Goal: Task Accomplishment & Management: Use online tool/utility

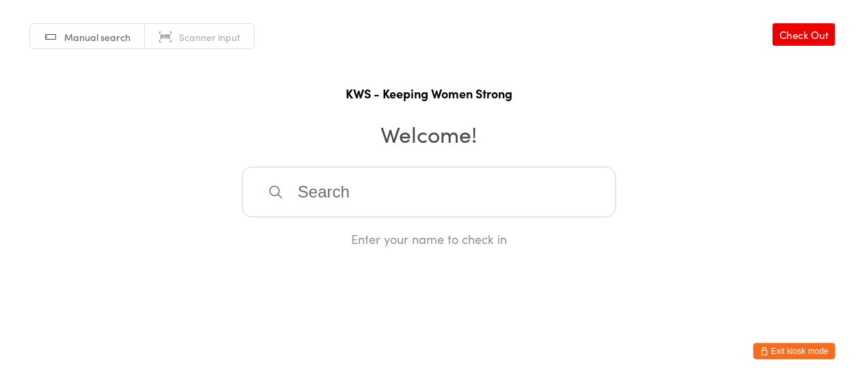
click at [385, 196] on input "search" at bounding box center [429, 192] width 374 height 51
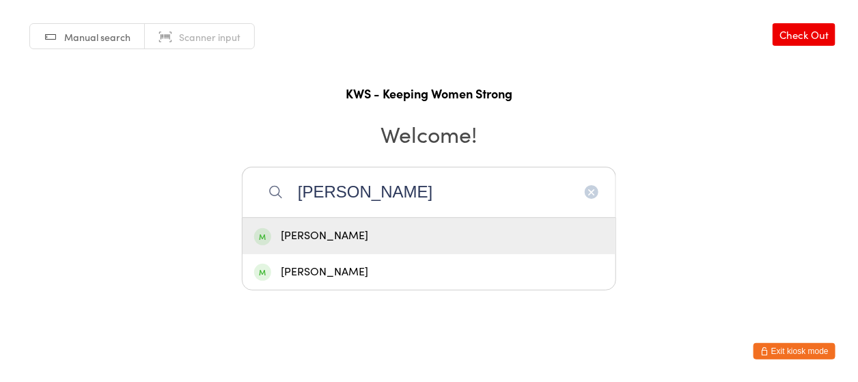
type input "[PERSON_NAME]"
click at [376, 241] on div "[PERSON_NAME]" at bounding box center [429, 236] width 350 height 18
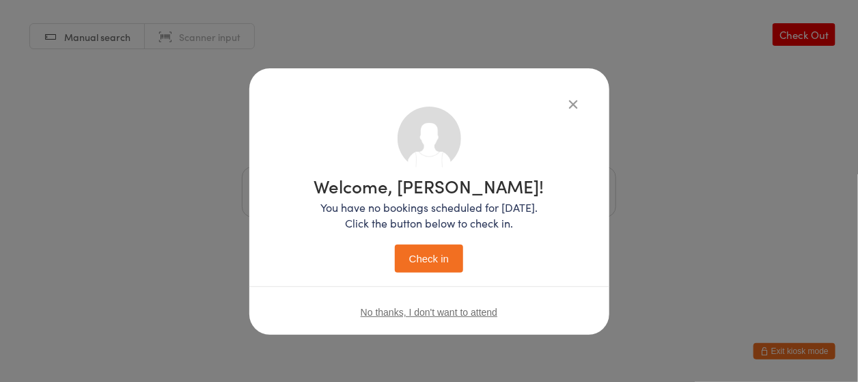
click at [421, 258] on button "Check in" at bounding box center [429, 259] width 68 height 28
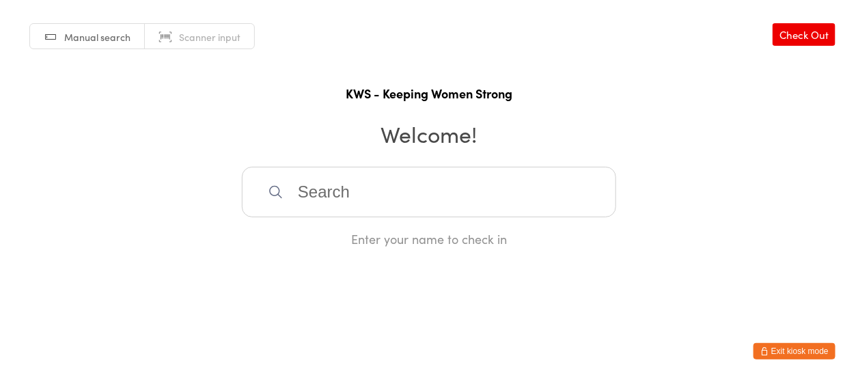
click at [344, 191] on input "search" at bounding box center [429, 192] width 374 height 51
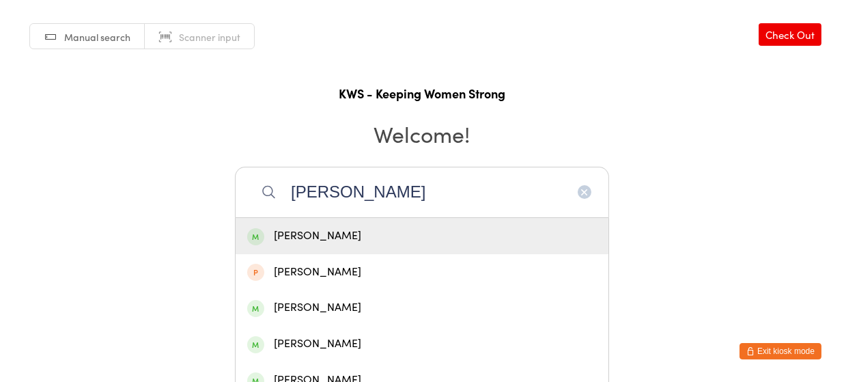
type input "[PERSON_NAME]"
click at [314, 231] on div "[PERSON_NAME]" at bounding box center [422, 236] width 350 height 18
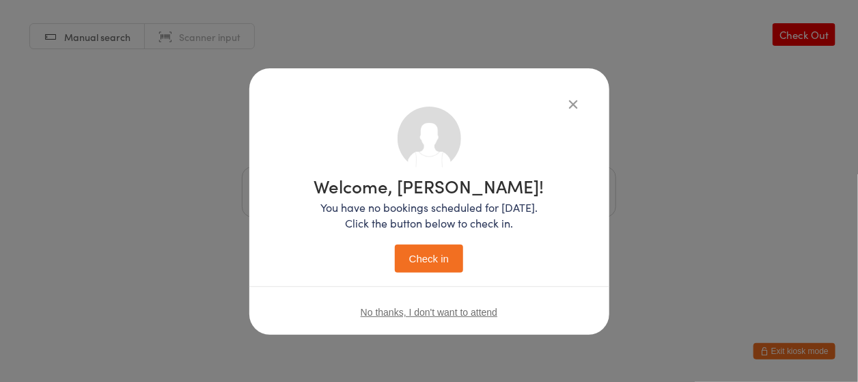
click at [427, 260] on button "Check in" at bounding box center [429, 259] width 68 height 28
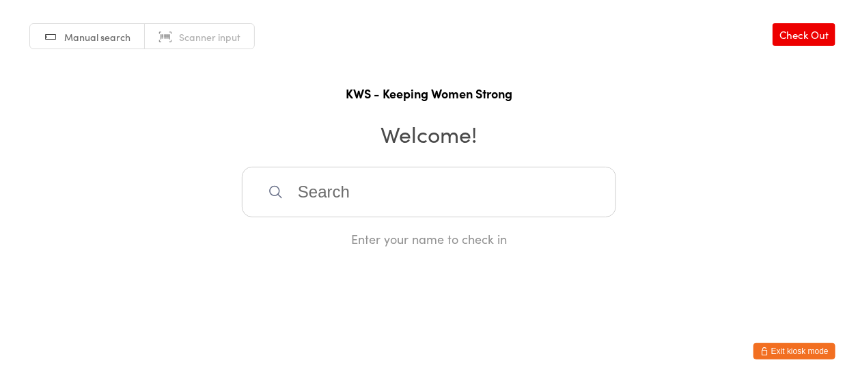
click at [607, 156] on div "Manual search Scanner input Check Out KWS - Keeping Women Strong Welcome! Enter…" at bounding box center [429, 123] width 858 height 247
click at [447, 189] on input "search" at bounding box center [429, 192] width 374 height 51
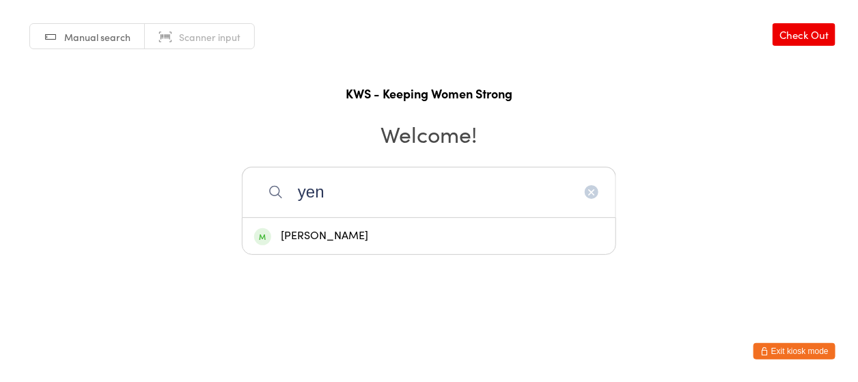
type input "yen"
click at [338, 231] on div "[PERSON_NAME]" at bounding box center [429, 236] width 350 height 18
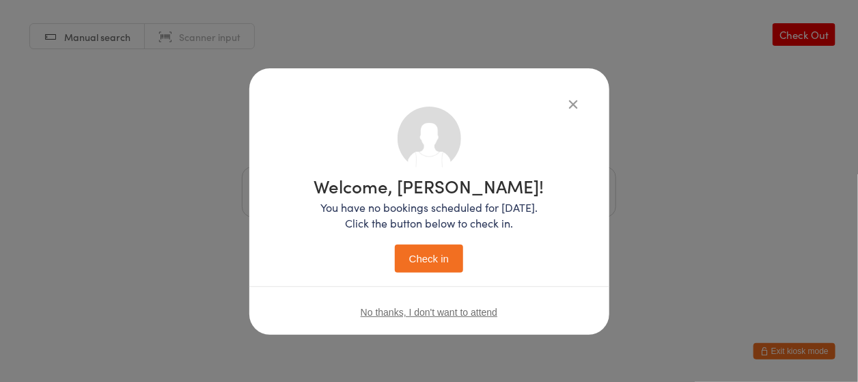
click at [441, 258] on button "Check in" at bounding box center [429, 259] width 68 height 28
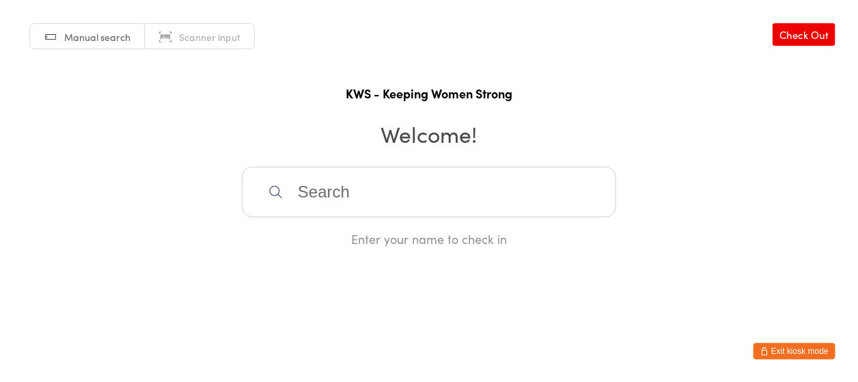
click at [312, 193] on input "search" at bounding box center [429, 192] width 374 height 51
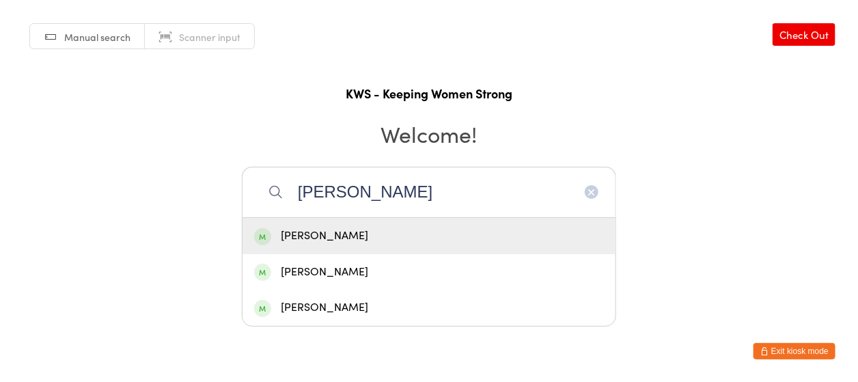
type input "[PERSON_NAME]"
click at [325, 236] on div "[PERSON_NAME]" at bounding box center [429, 236] width 350 height 18
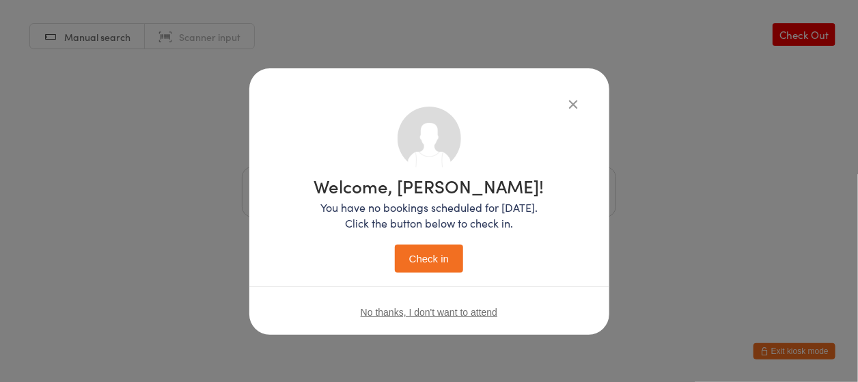
click at [413, 263] on button "Check in" at bounding box center [429, 259] width 68 height 28
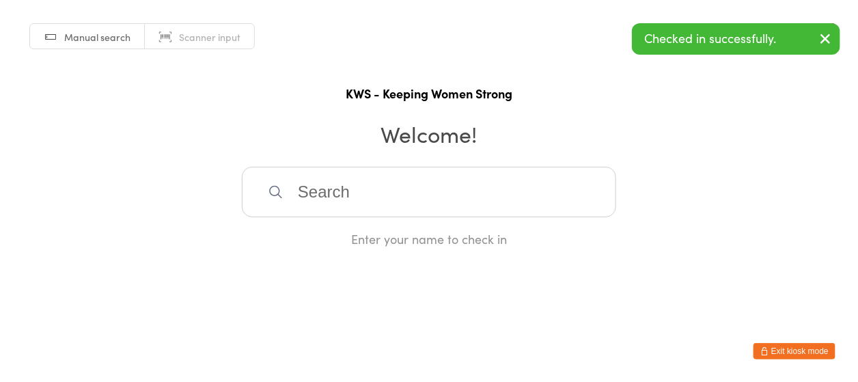
click at [350, 196] on input "search" at bounding box center [429, 192] width 374 height 51
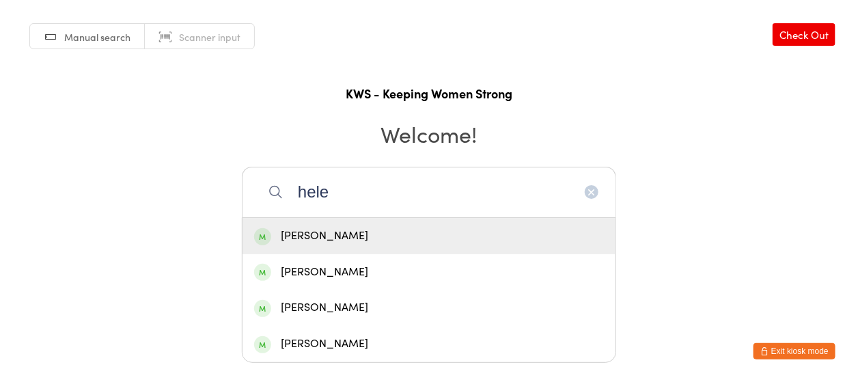
type input "hele"
click at [338, 232] on div "[PERSON_NAME]" at bounding box center [429, 236] width 350 height 18
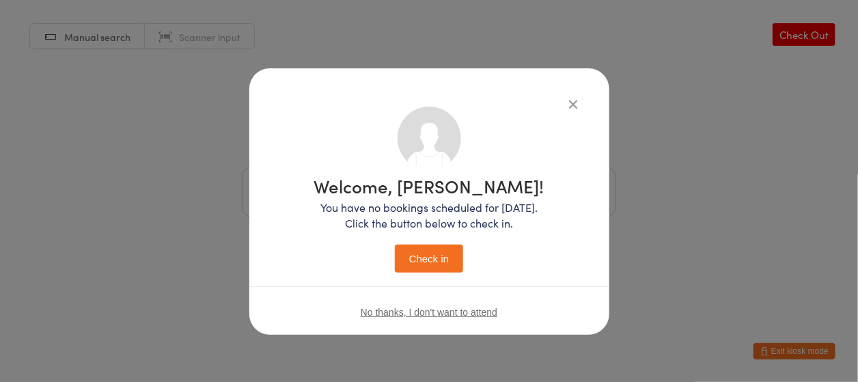
click at [425, 256] on button "Check in" at bounding box center [429, 259] width 68 height 28
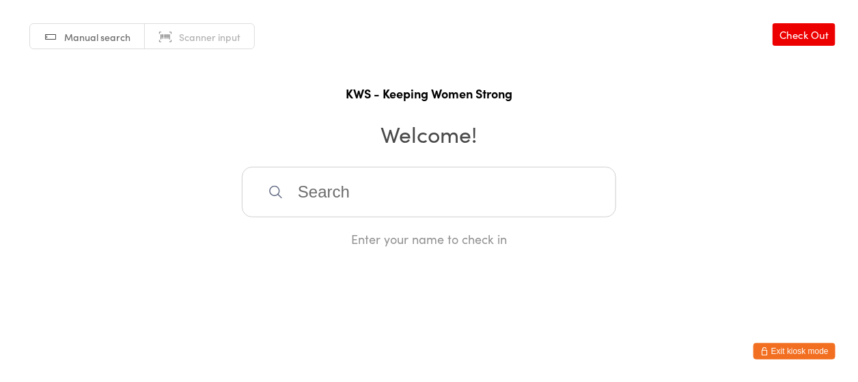
click at [424, 197] on input "search" at bounding box center [429, 192] width 374 height 51
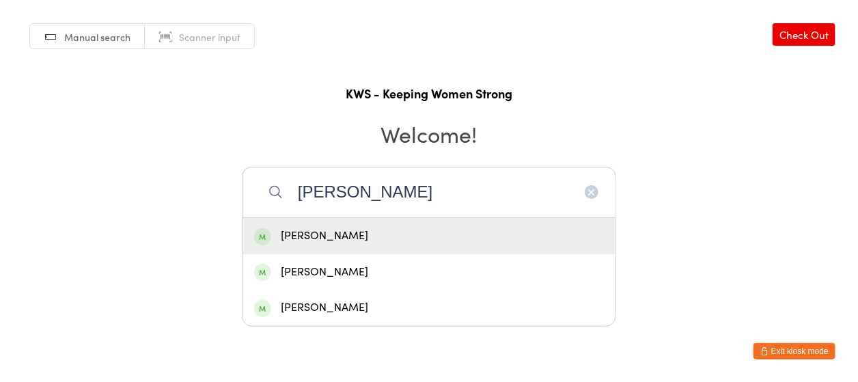
type input "[PERSON_NAME]"
click at [371, 234] on div "[PERSON_NAME]" at bounding box center [429, 236] width 350 height 18
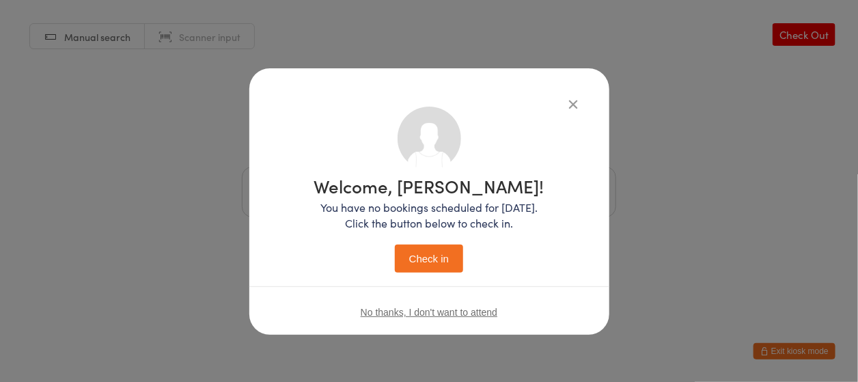
click at [445, 262] on button "Check in" at bounding box center [429, 259] width 68 height 28
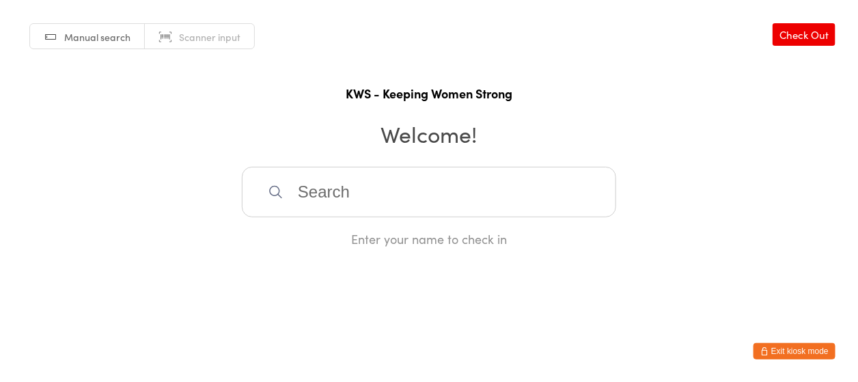
click at [355, 181] on input "search" at bounding box center [429, 192] width 374 height 51
type input "[PERSON_NAME]"
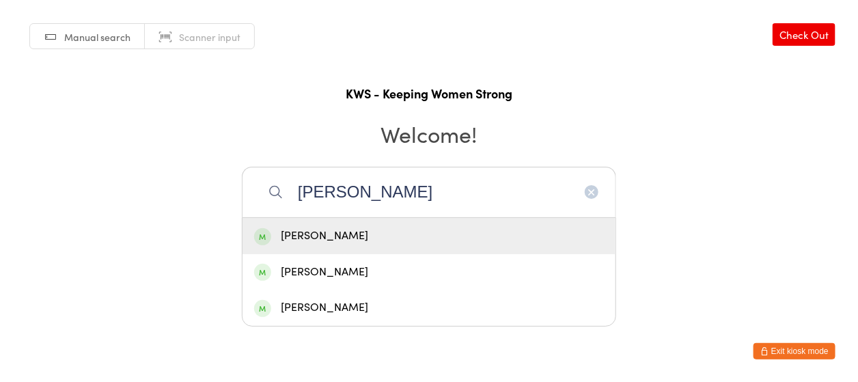
click at [333, 243] on div "[PERSON_NAME]" at bounding box center [429, 236] width 350 height 18
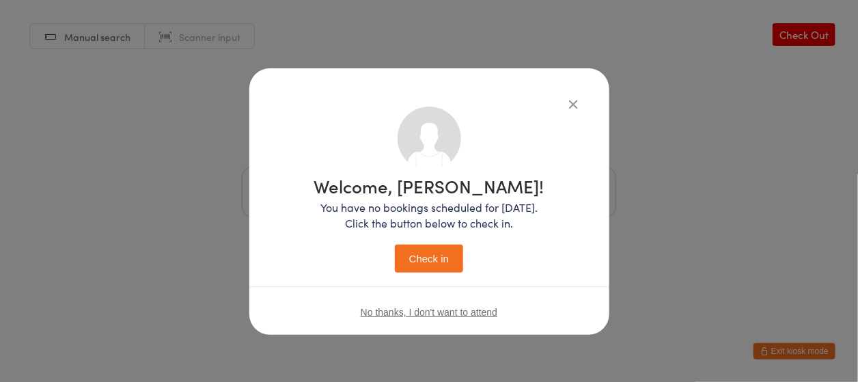
click at [424, 248] on button "Check in" at bounding box center [429, 259] width 68 height 28
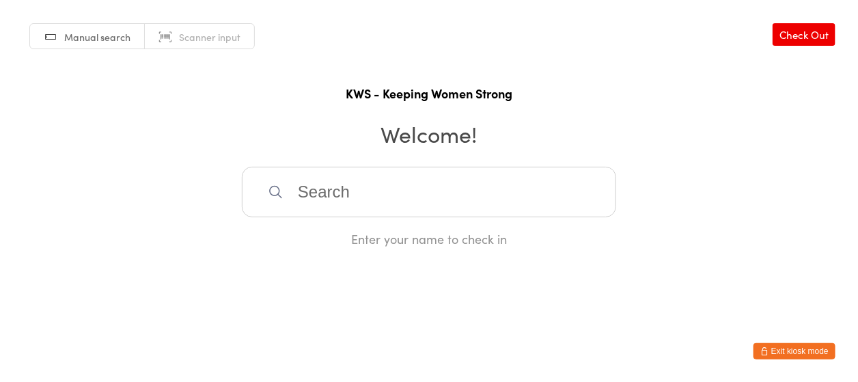
click at [320, 199] on input "search" at bounding box center [429, 192] width 374 height 51
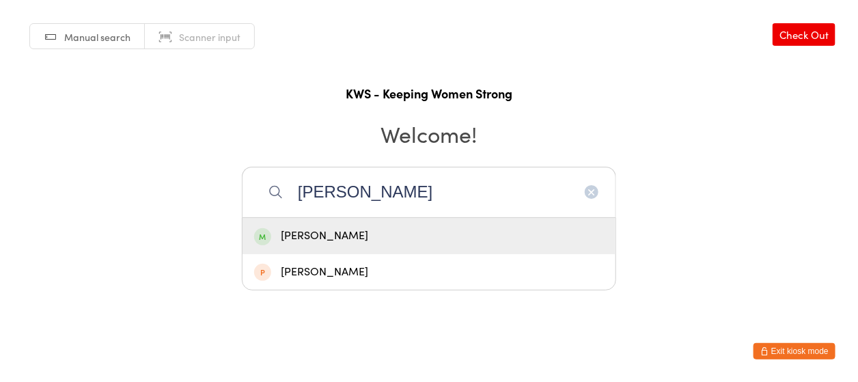
type input "[PERSON_NAME]"
click at [320, 243] on div "[PERSON_NAME]" at bounding box center [429, 236] width 350 height 18
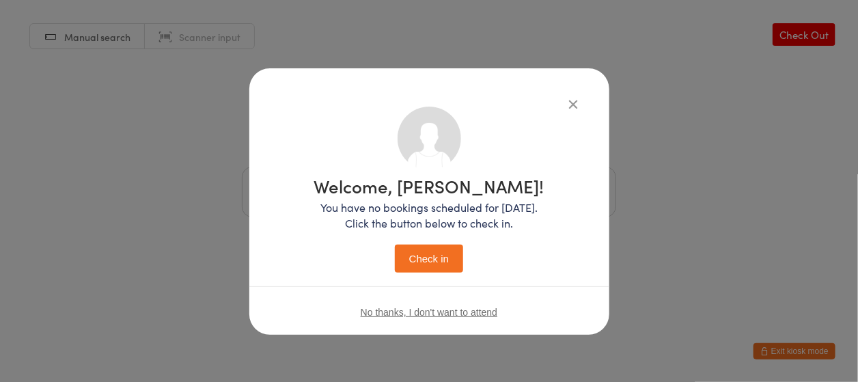
click at [444, 269] on button "Check in" at bounding box center [429, 259] width 68 height 28
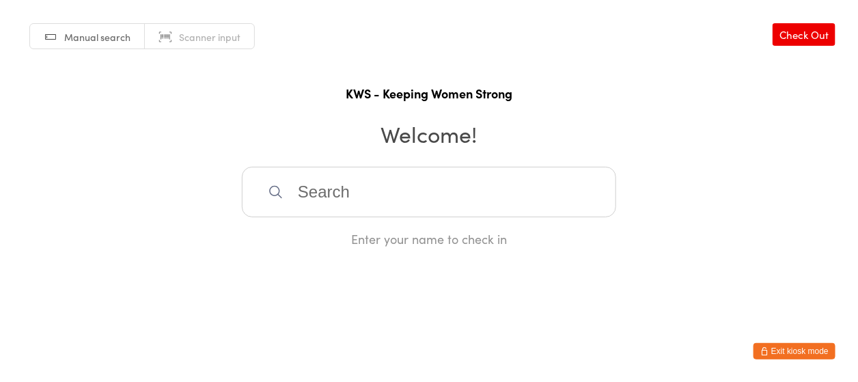
click at [501, 192] on input "search" at bounding box center [429, 192] width 374 height 51
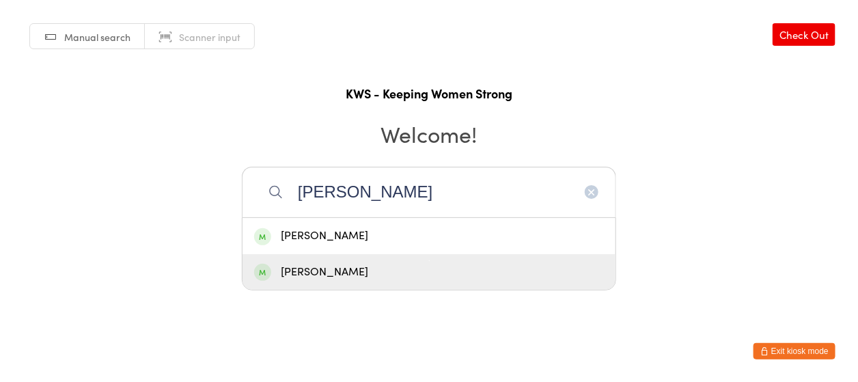
type input "[PERSON_NAME]"
click at [475, 264] on div "[PERSON_NAME]" at bounding box center [429, 272] width 350 height 18
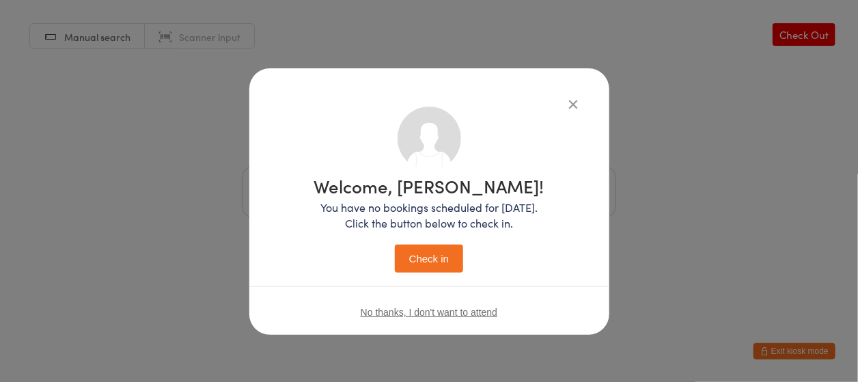
click at [431, 255] on button "Check in" at bounding box center [429, 259] width 68 height 28
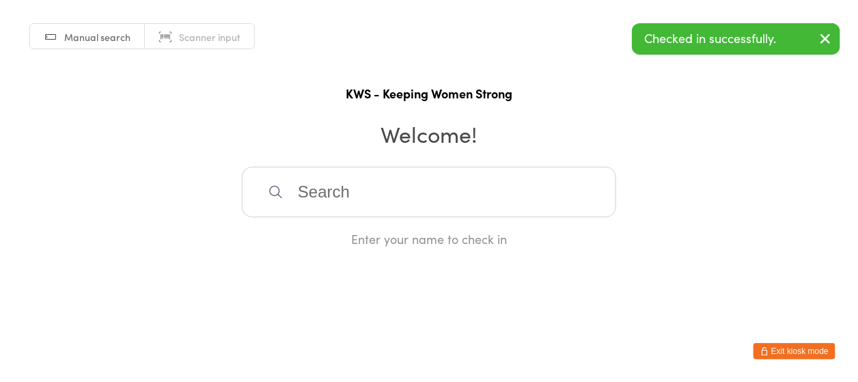
click at [439, 189] on input "search" at bounding box center [429, 192] width 374 height 51
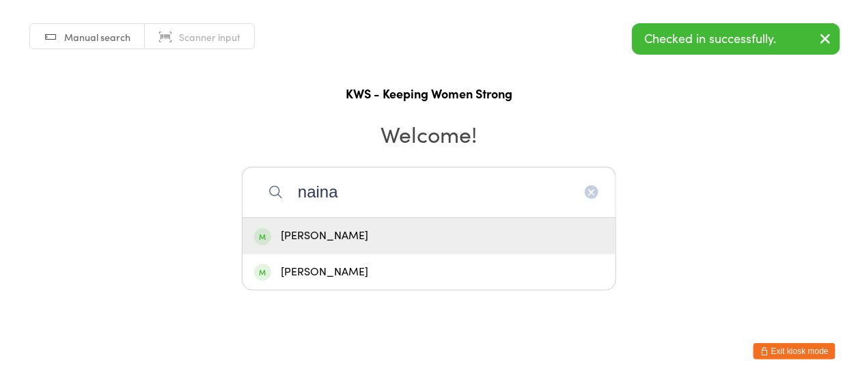
type input "naina"
click at [457, 241] on div "[PERSON_NAME]" at bounding box center [429, 236] width 350 height 18
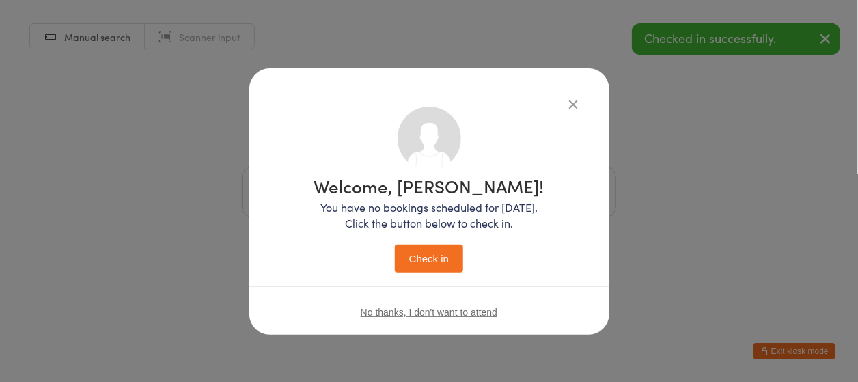
click at [435, 251] on button "Check in" at bounding box center [429, 259] width 68 height 28
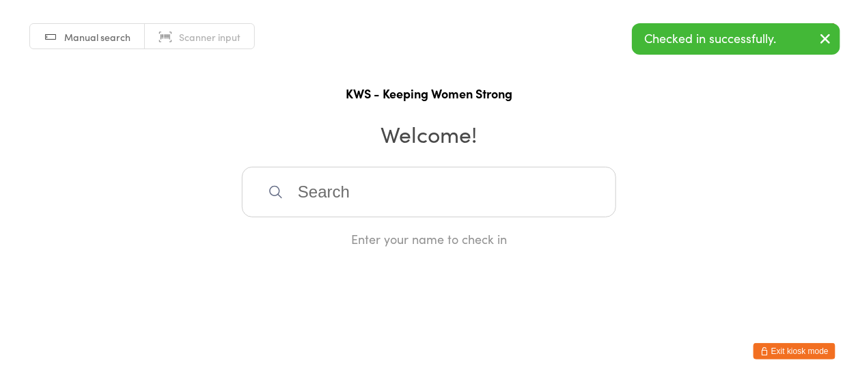
click at [429, 206] on input "search" at bounding box center [429, 192] width 374 height 51
type input "nia"
click at [430, 241] on div "[PERSON_NAME]" at bounding box center [429, 236] width 350 height 18
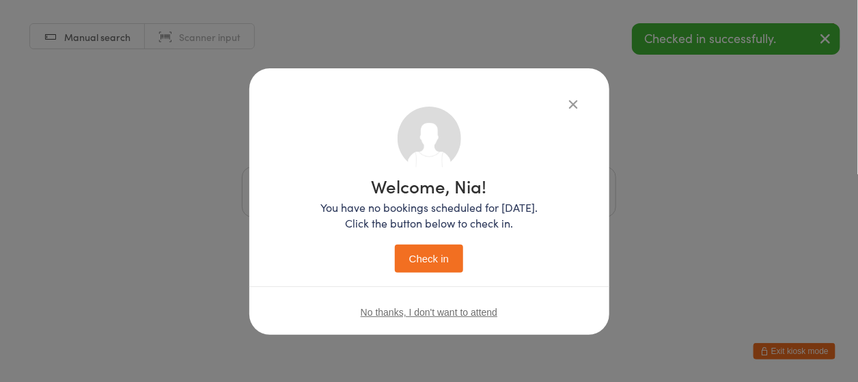
click at [428, 245] on button "Check in" at bounding box center [429, 259] width 68 height 28
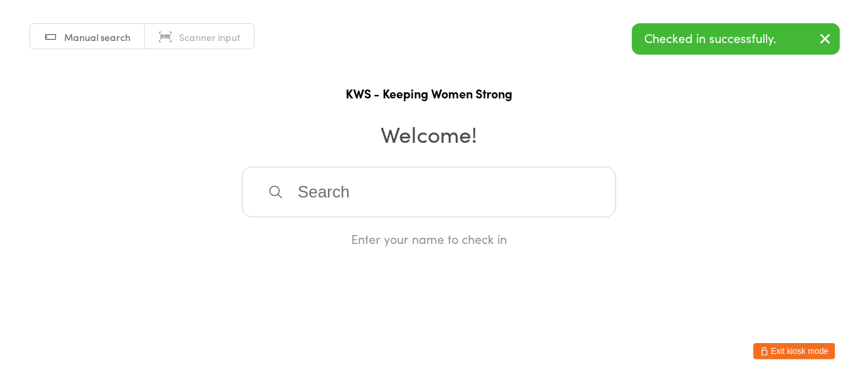
click at [428, 193] on input "search" at bounding box center [429, 192] width 374 height 51
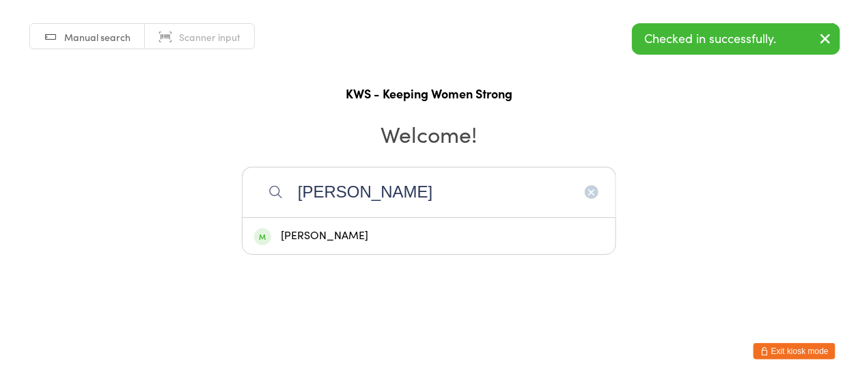
type input "[PERSON_NAME]"
click at [434, 242] on div "[PERSON_NAME]" at bounding box center [429, 236] width 350 height 18
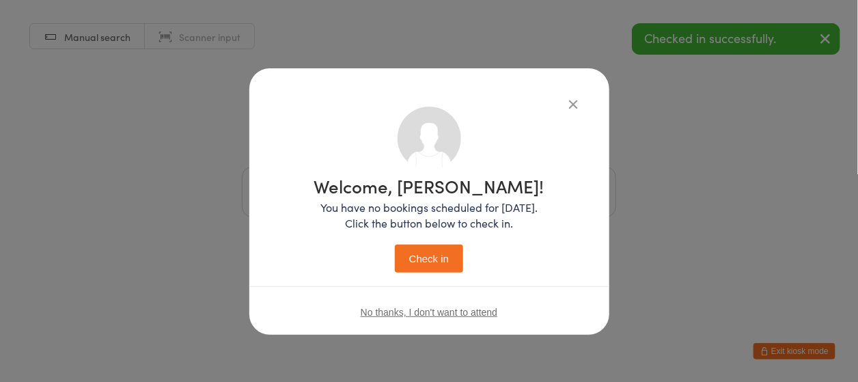
click at [424, 251] on button "Check in" at bounding box center [429, 259] width 68 height 28
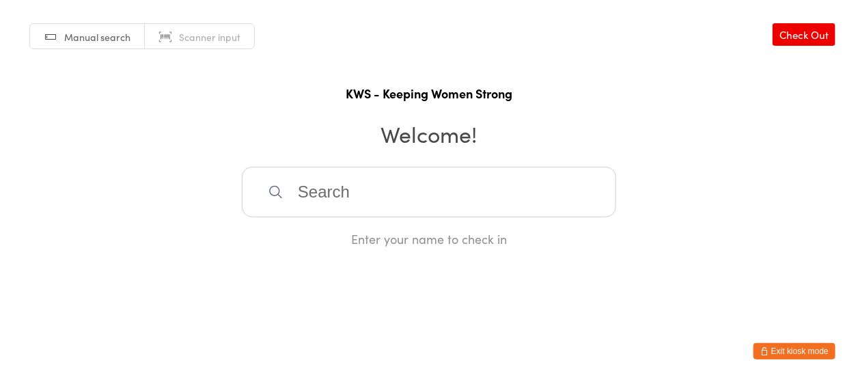
click at [424, 202] on input "search" at bounding box center [429, 192] width 374 height 51
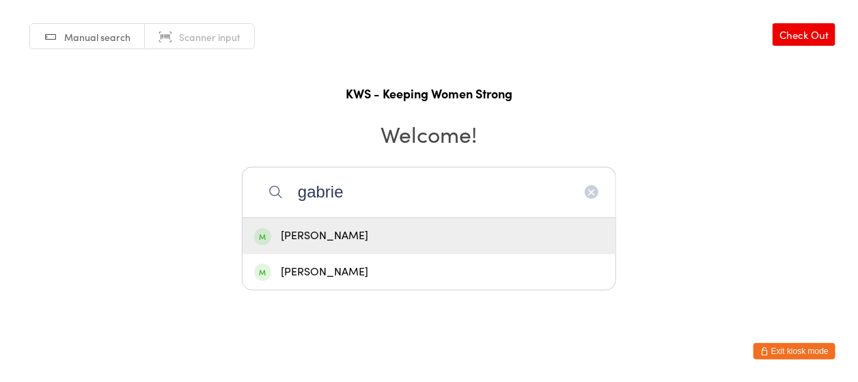
type input "gabrie"
click at [405, 223] on div "[PERSON_NAME]" at bounding box center [429, 236] width 373 height 36
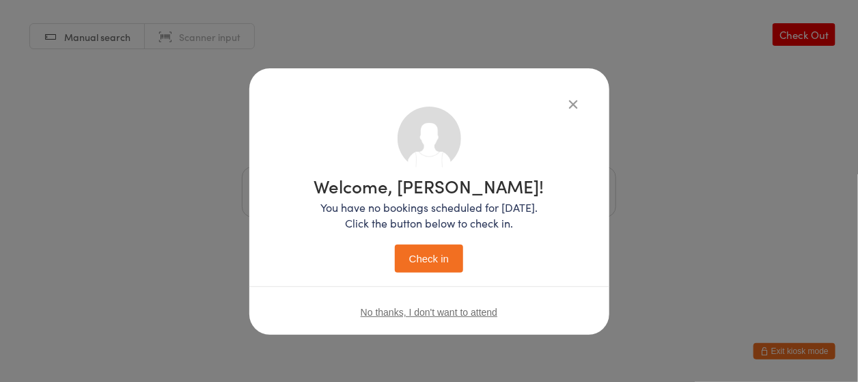
click at [437, 256] on button "Check in" at bounding box center [429, 259] width 68 height 28
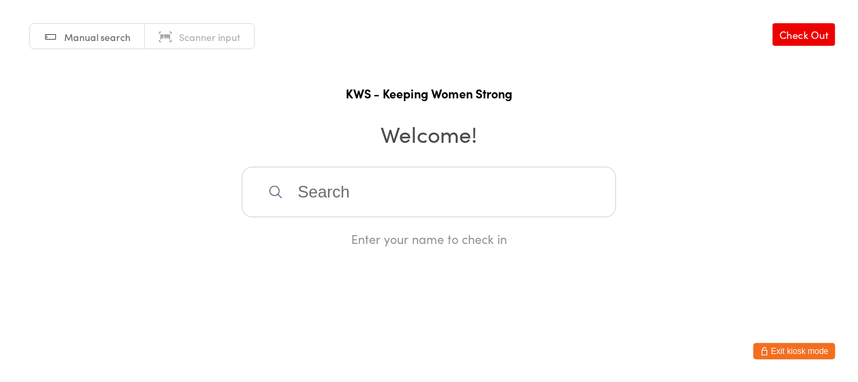
click at [360, 191] on input "search" at bounding box center [429, 192] width 374 height 51
type input "valer"
click at [311, 240] on div "[PERSON_NAME]" at bounding box center [429, 236] width 350 height 18
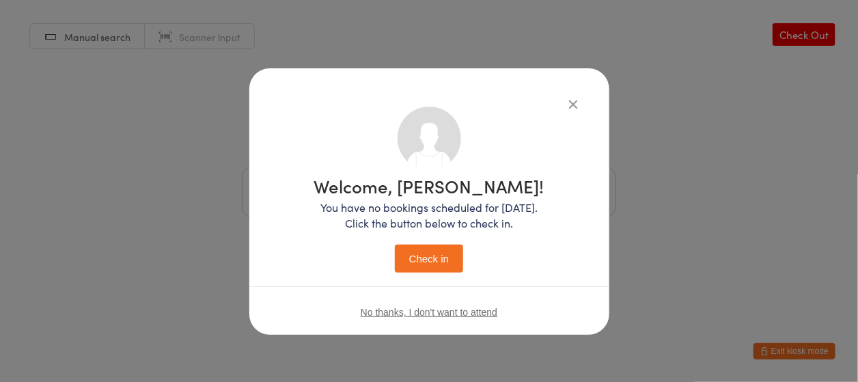
click at [427, 257] on button "Check in" at bounding box center [429, 259] width 68 height 28
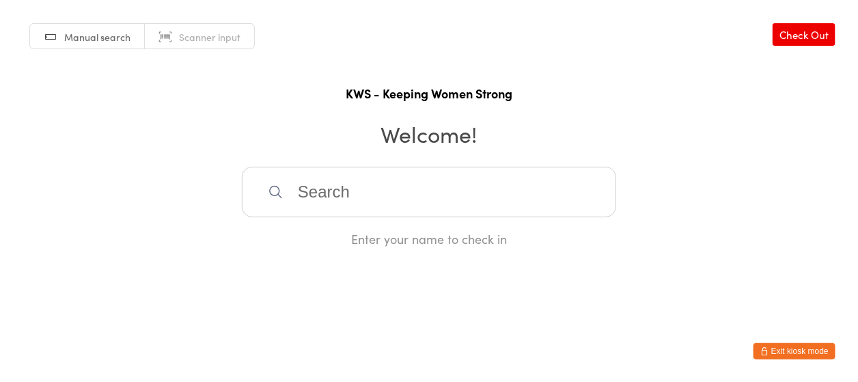
click at [368, 194] on input "search" at bounding box center [429, 192] width 374 height 51
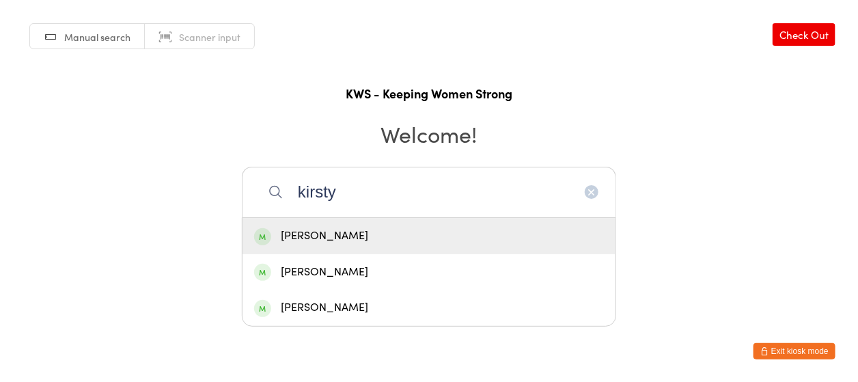
type input "kirsty"
click at [349, 239] on div "[PERSON_NAME]" at bounding box center [429, 236] width 350 height 18
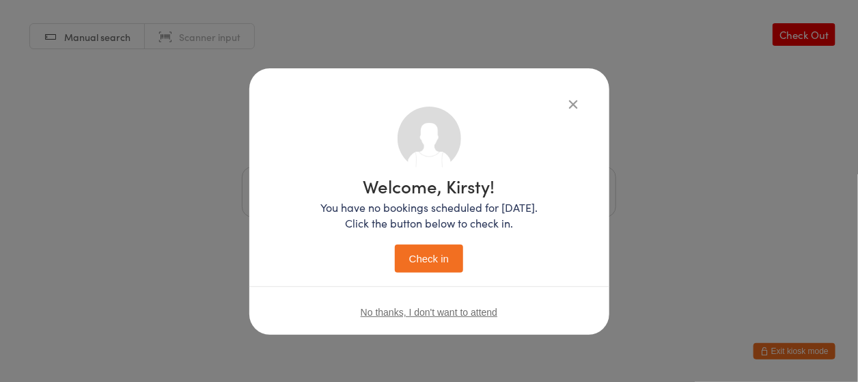
click at [414, 252] on button "Check in" at bounding box center [429, 259] width 68 height 28
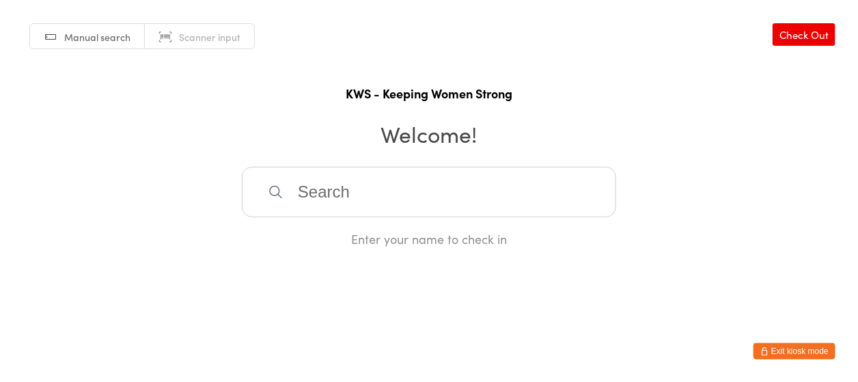
click at [414, 203] on input "search" at bounding box center [429, 192] width 374 height 51
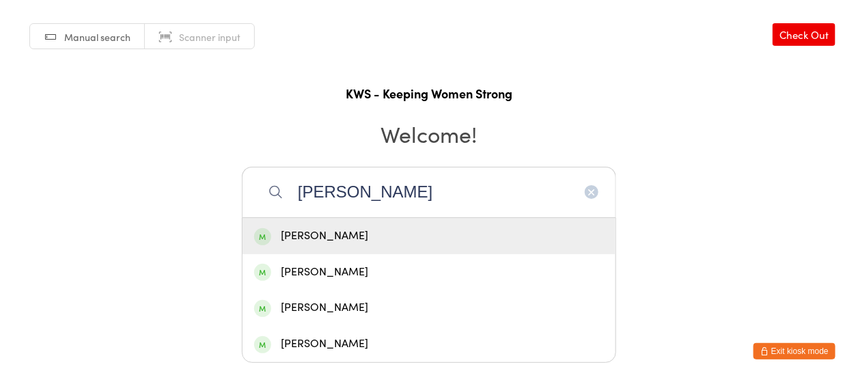
type input "[PERSON_NAME]"
click at [348, 230] on div "[PERSON_NAME]" at bounding box center [429, 236] width 350 height 18
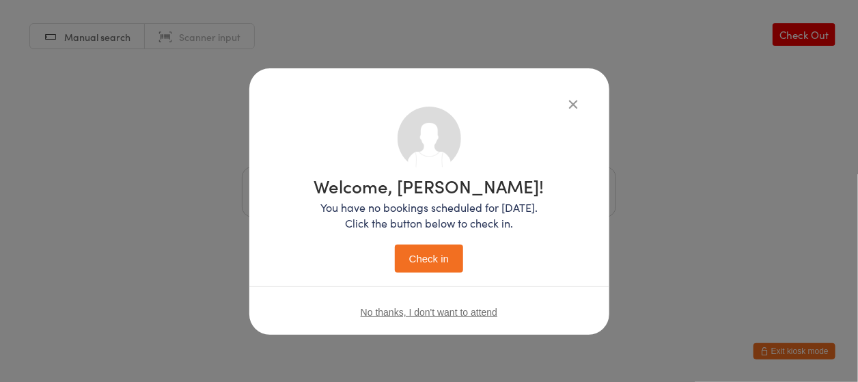
click at [418, 253] on button "Check in" at bounding box center [429, 259] width 68 height 28
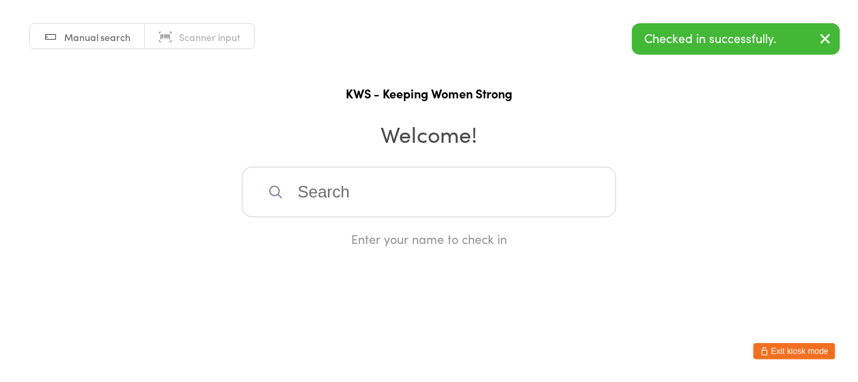
click at [420, 204] on input "search" at bounding box center [429, 192] width 374 height 51
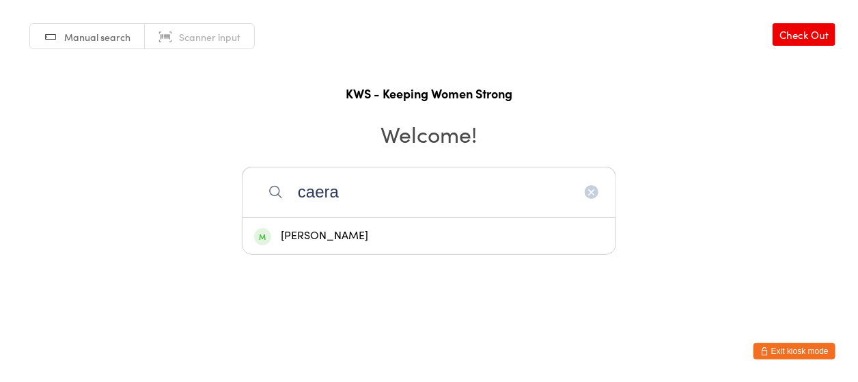
type input "caera"
click at [379, 234] on div "[PERSON_NAME]" at bounding box center [429, 236] width 350 height 18
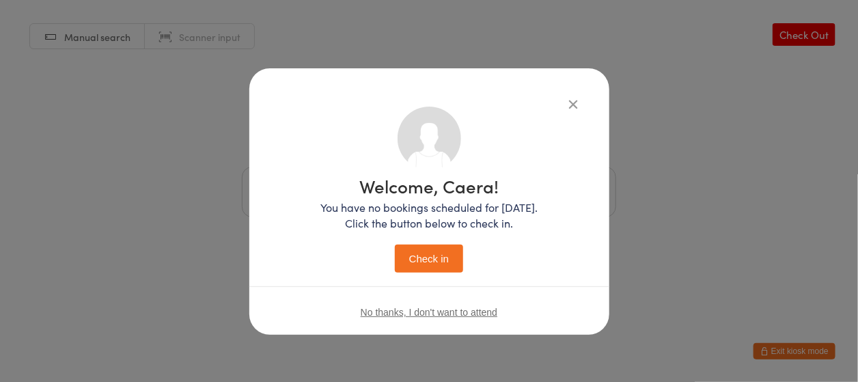
click at [417, 257] on button "Check in" at bounding box center [429, 259] width 68 height 28
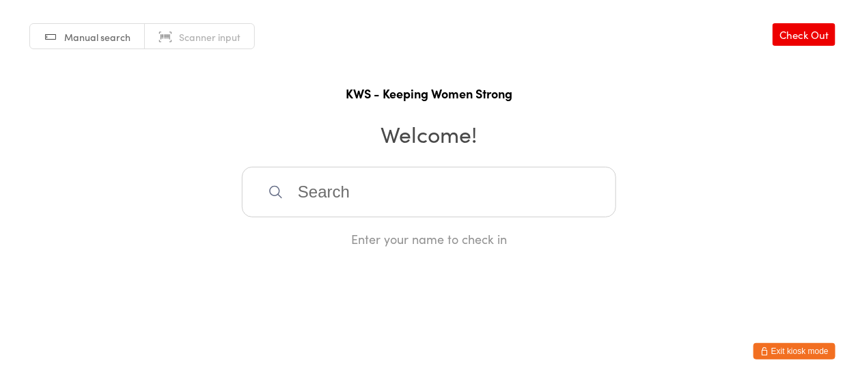
click at [370, 195] on input "search" at bounding box center [429, 192] width 374 height 51
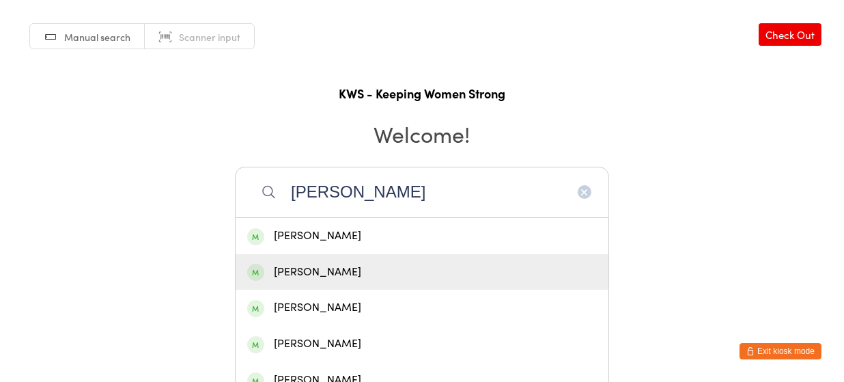
type input "[PERSON_NAME]"
click at [301, 266] on div "[PERSON_NAME]" at bounding box center [422, 272] width 350 height 18
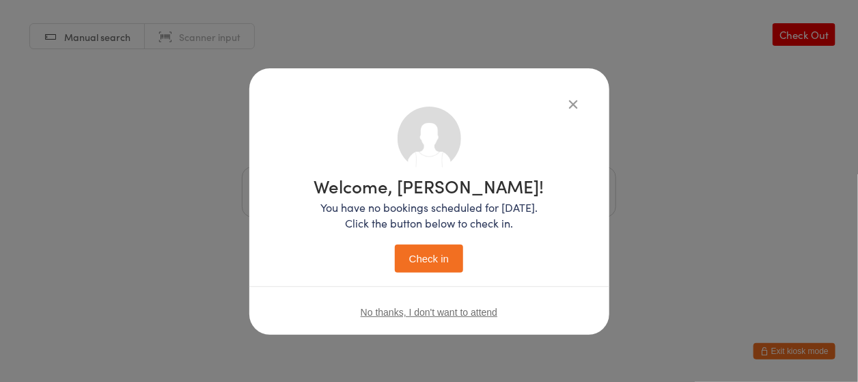
click at [438, 258] on button "Check in" at bounding box center [429, 259] width 68 height 28
